Goal: Understand process/instructions

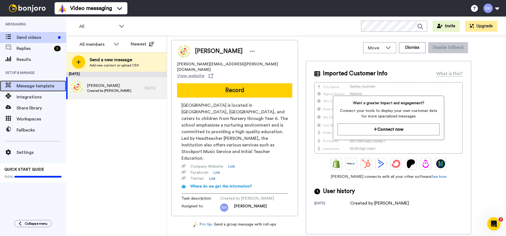
click at [33, 90] on div "Message template" at bounding box center [33, 86] width 66 height 11
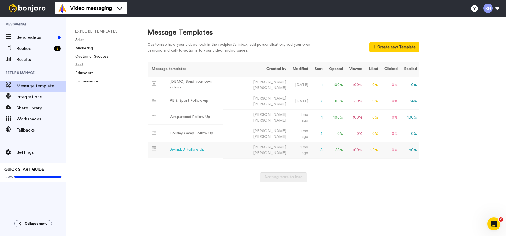
click at [188, 147] on div "Swim:ED Follow Up" at bounding box center [187, 150] width 34 height 6
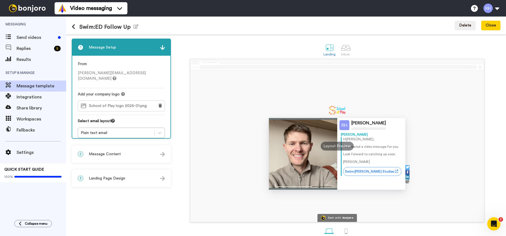
click at [134, 156] on div "2 Message Content" at bounding box center [121, 154] width 98 height 17
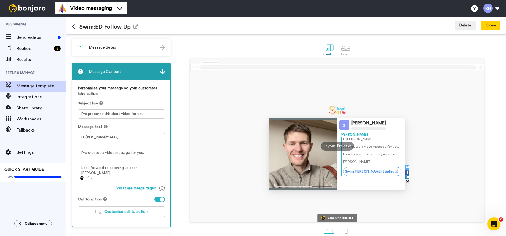
scroll to position [20, 0]
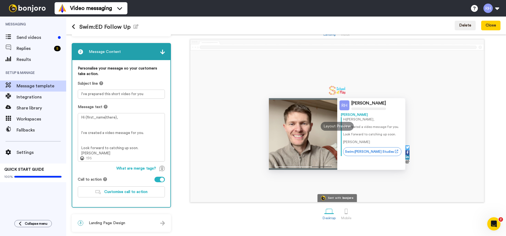
click at [131, 216] on div "3 Landing Page Design" at bounding box center [121, 223] width 98 height 17
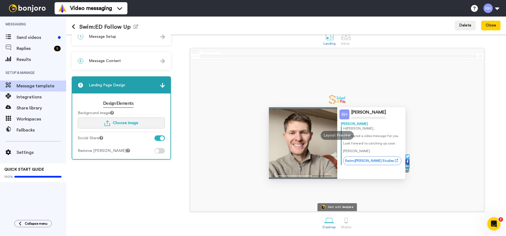
scroll to position [0, 0]
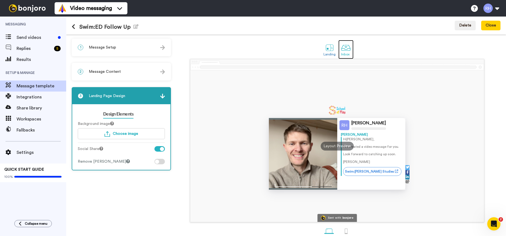
click at [347, 48] on div at bounding box center [346, 48] width 10 height 10
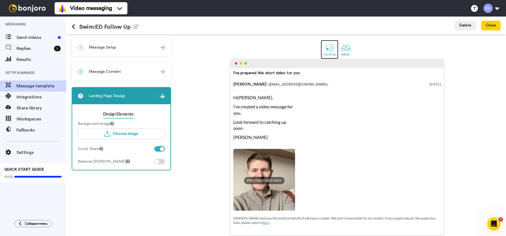
click at [325, 49] on div at bounding box center [330, 48] width 10 height 10
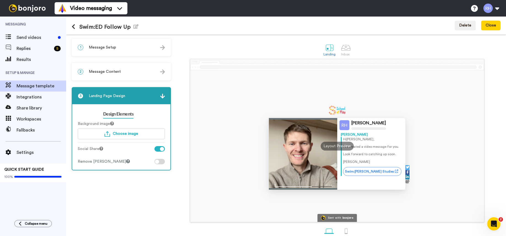
click at [122, 47] on div "1 Message Setup" at bounding box center [121, 47] width 98 height 17
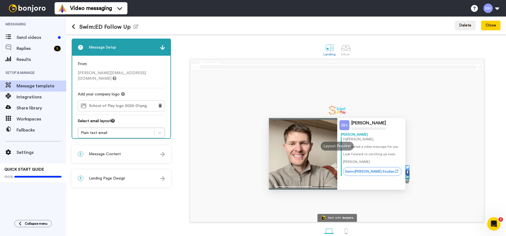
scroll to position [11, 0]
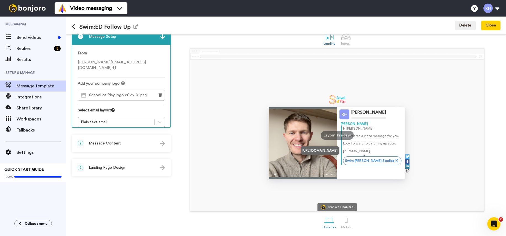
click at [366, 159] on link "Swim:ED Case Studies" at bounding box center [372, 160] width 59 height 9
click at [375, 162] on link "Swim:ED Case Studies" at bounding box center [372, 160] width 59 height 9
click at [395, 162] on icon at bounding box center [396, 160] width 3 height 3
click at [75, 26] on icon at bounding box center [74, 27] width 4 height 6
